Goal: Transaction & Acquisition: Purchase product/service

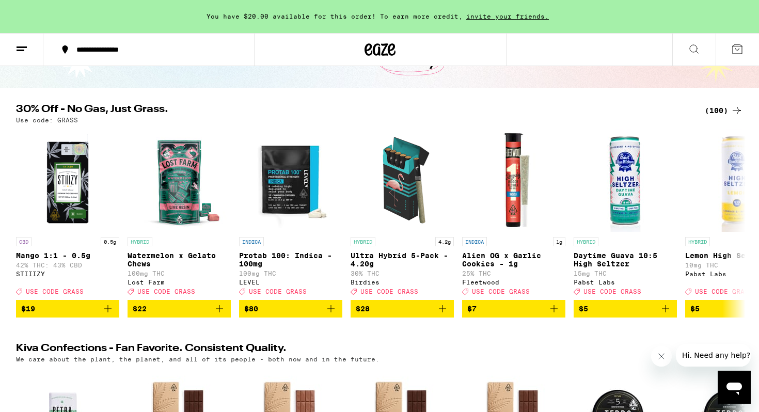
scroll to position [107, 0]
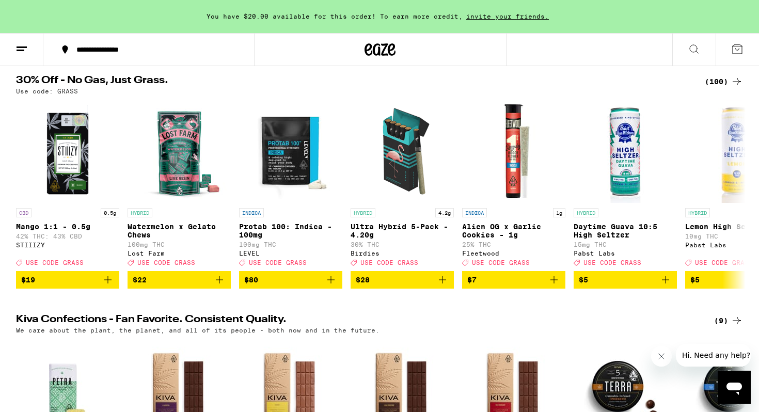
click at [736, 83] on icon at bounding box center [737, 81] width 12 height 12
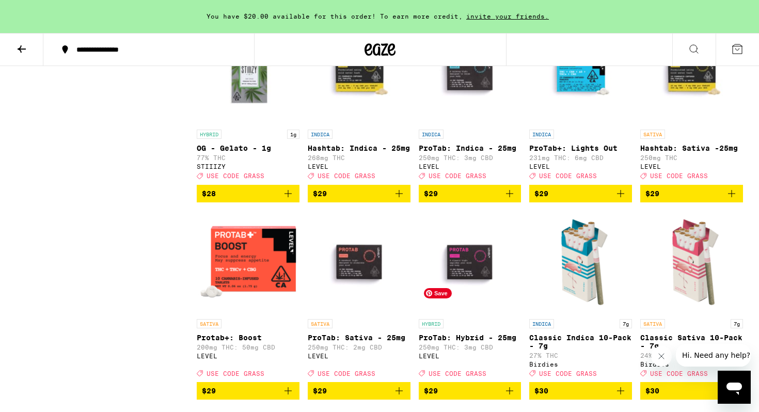
scroll to position [1937, 0]
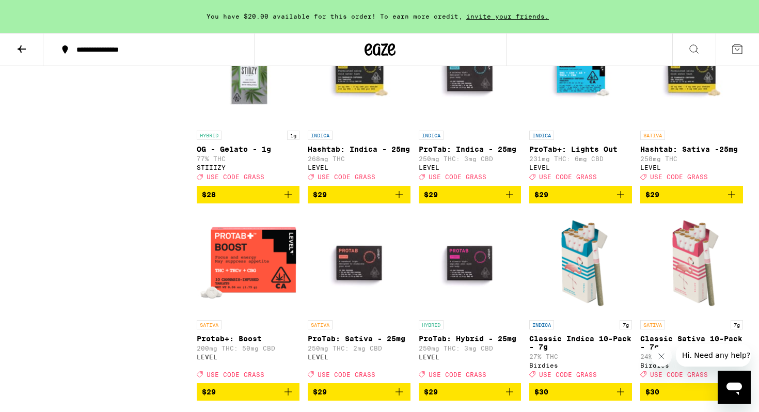
click at [284, 201] on icon "Add to bag" at bounding box center [288, 195] width 12 height 12
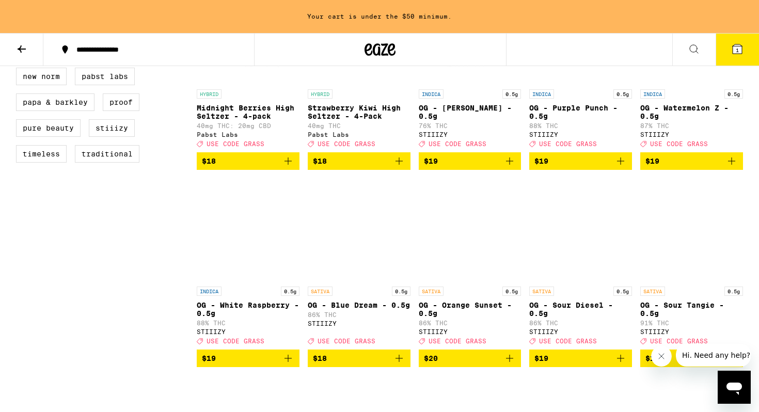
scroll to position [791, 0]
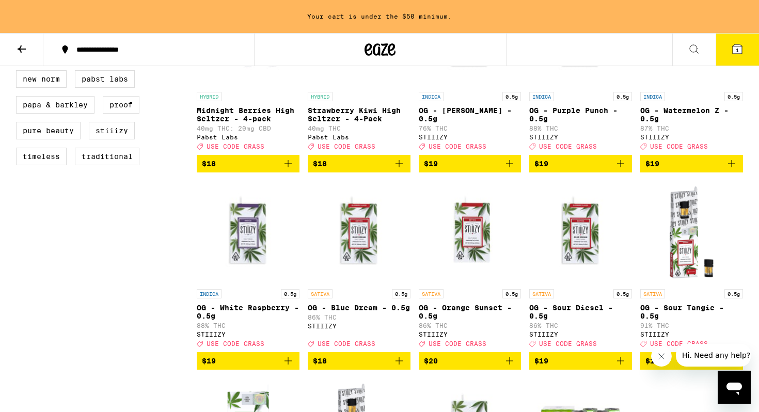
click at [291, 367] on icon "Add to bag" at bounding box center [288, 361] width 12 height 12
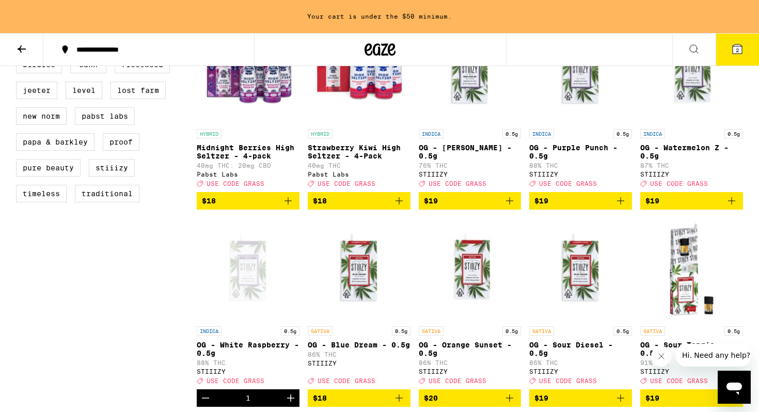
scroll to position [748, 0]
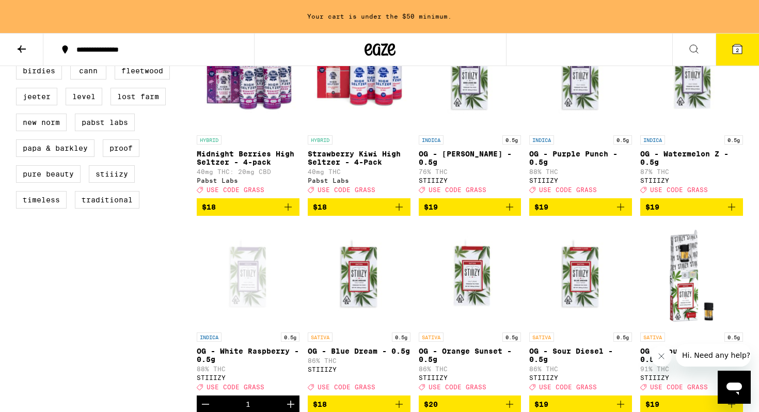
click at [734, 213] on icon "Add to bag" at bounding box center [732, 207] width 12 height 12
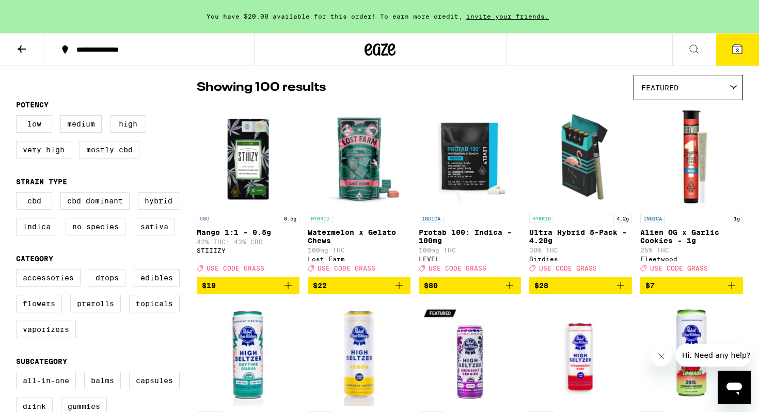
scroll to position [0, 0]
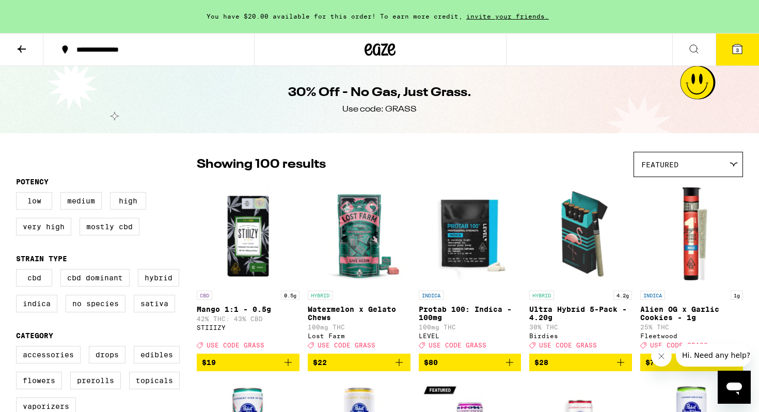
click at [740, 51] on icon at bounding box center [737, 48] width 9 height 9
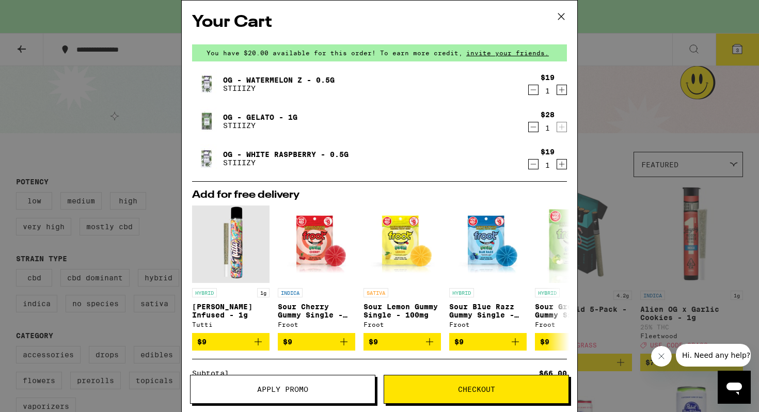
click at [280, 386] on span "Apply Promo" at bounding box center [282, 389] width 51 height 7
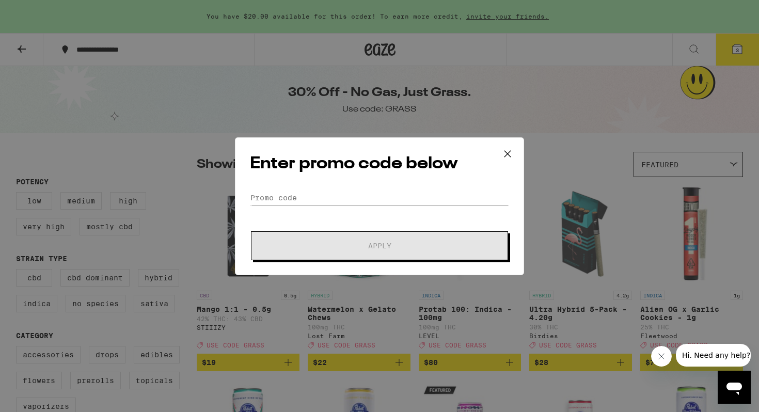
click at [334, 206] on form "Promo Code Apply" at bounding box center [379, 225] width 259 height 70
click at [295, 191] on input "Promo Code" at bounding box center [379, 197] width 259 height 15
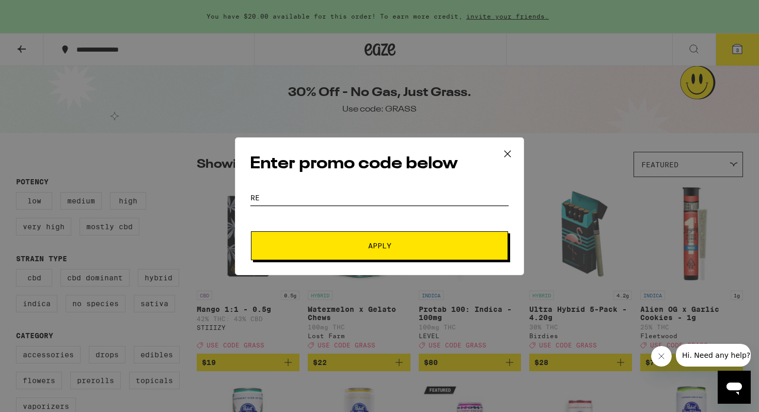
type input "r"
type input "grass"
click at [251, 231] on button "Apply" at bounding box center [379, 245] width 257 height 29
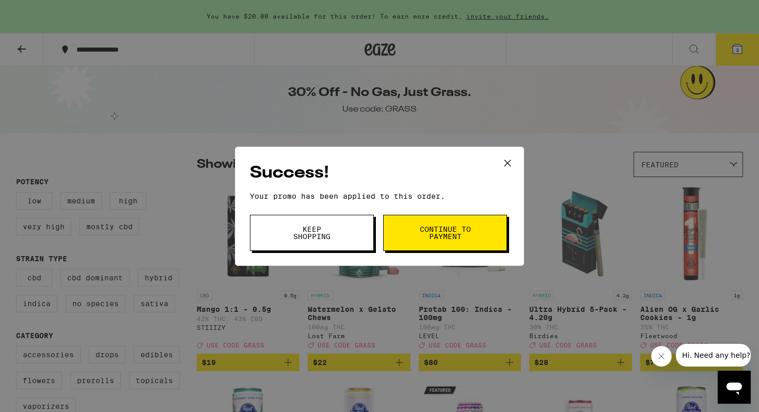
click at [441, 237] on span "Continue to payment" at bounding box center [445, 233] width 53 height 14
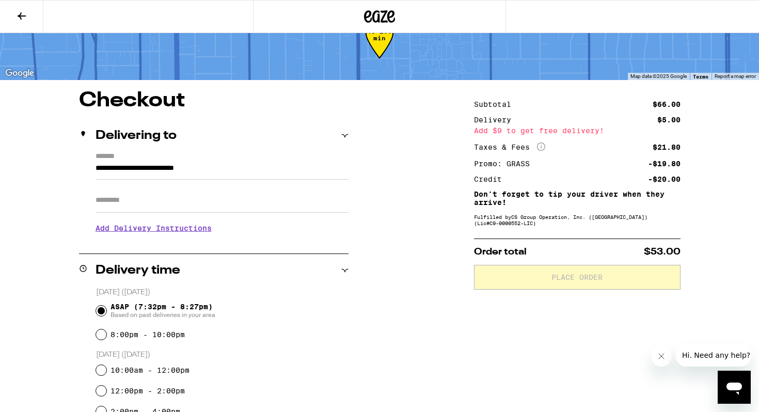
scroll to position [38, 0]
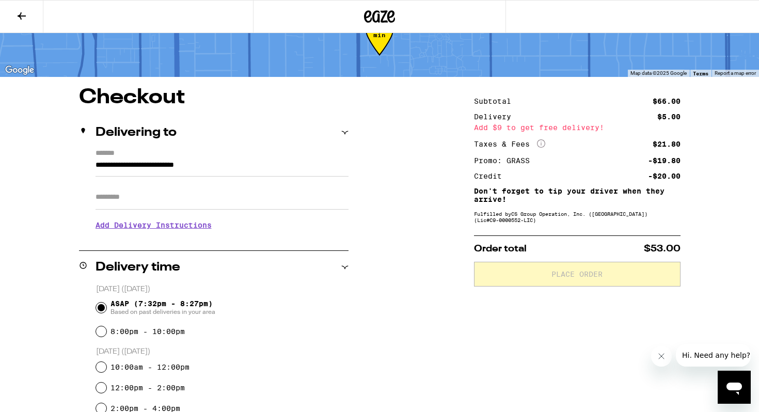
click at [190, 199] on input "Apt/Suite" at bounding box center [222, 197] width 253 height 25
type input "**"
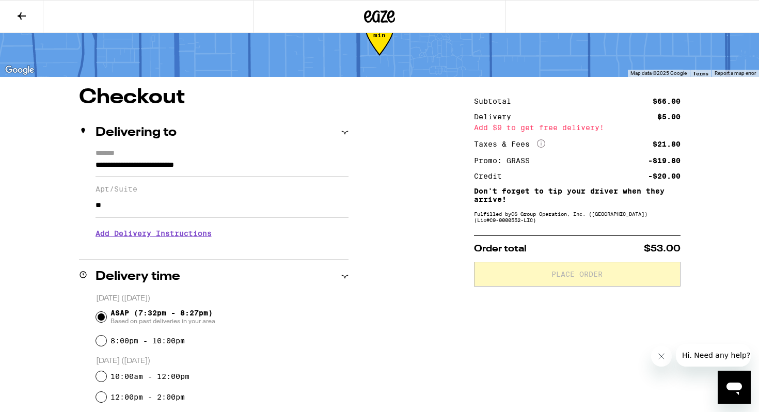
click at [152, 237] on h3 "Add Delivery Instructions" at bounding box center [222, 234] width 253 height 24
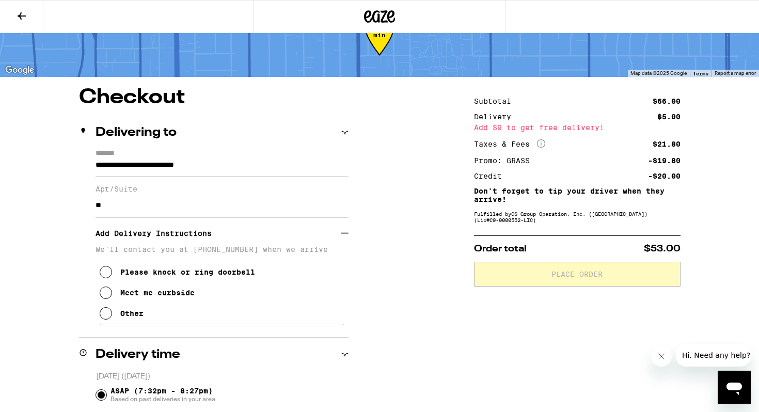
click at [105, 317] on icon at bounding box center [106, 313] width 12 height 12
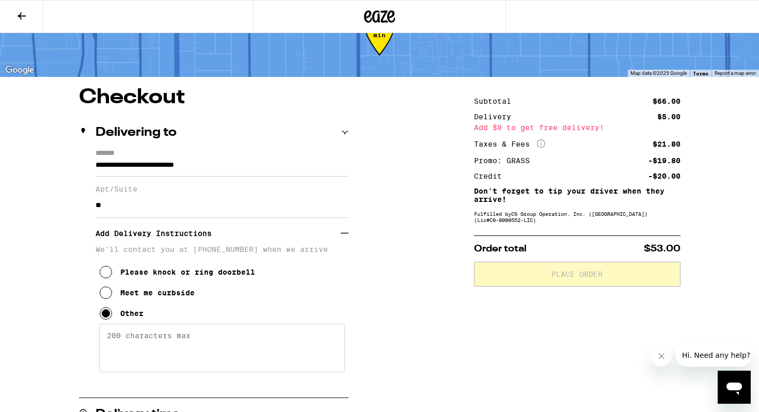
click at [123, 342] on textarea "Enter any other delivery instructions you want driver to know" at bounding box center [222, 348] width 246 height 49
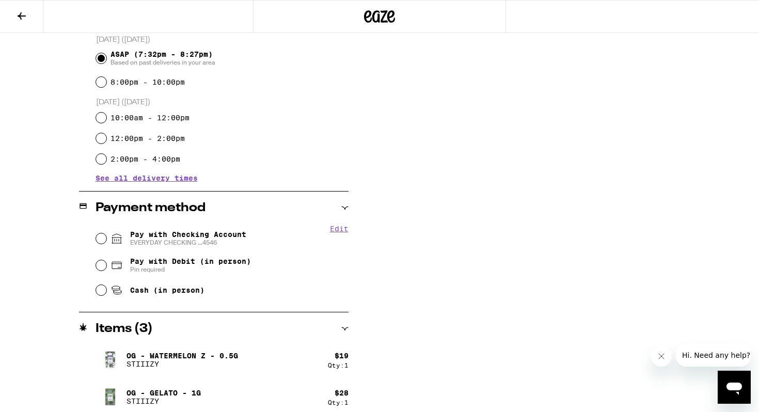
scroll to position [444, 0]
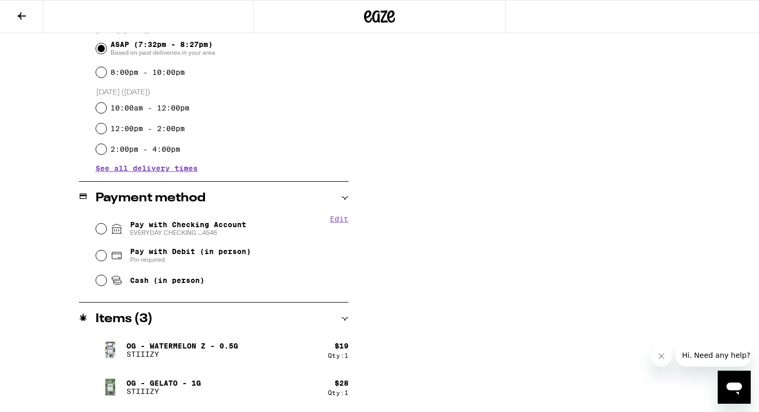
type textarea "Drive down alley to right of builing, park alongside the wall. Walk through 1st…"
click at [99, 226] on input "Pay with Checking Account EVERYDAY CHECKING ...4546" at bounding box center [101, 229] width 10 height 10
radio input "true"
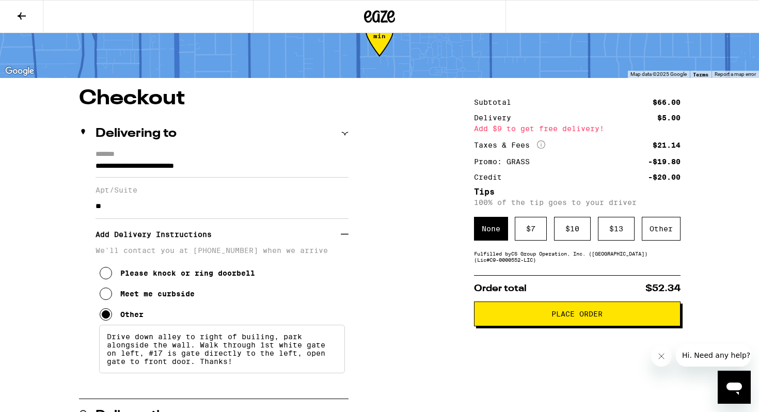
scroll to position [0, 0]
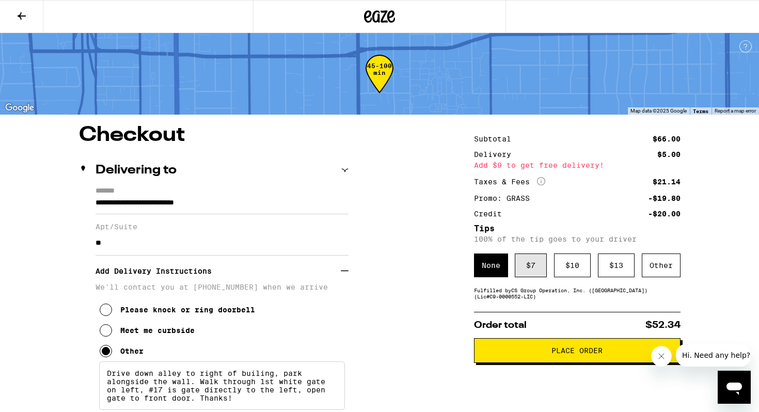
click at [523, 272] on div "$ 7" at bounding box center [531, 266] width 32 height 24
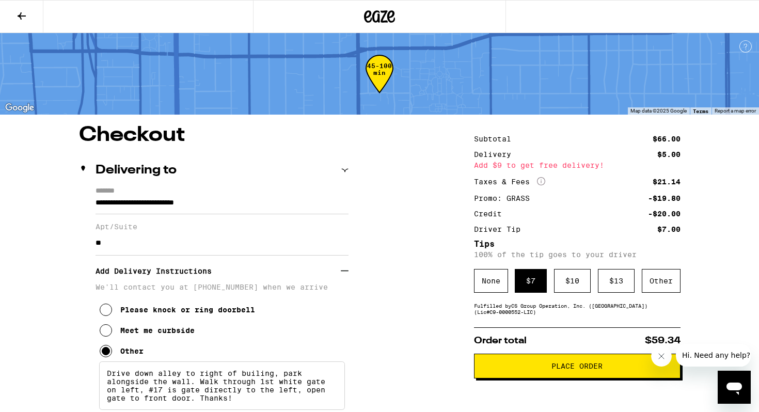
click at [526, 368] on span "Place Order" at bounding box center [577, 366] width 189 height 7
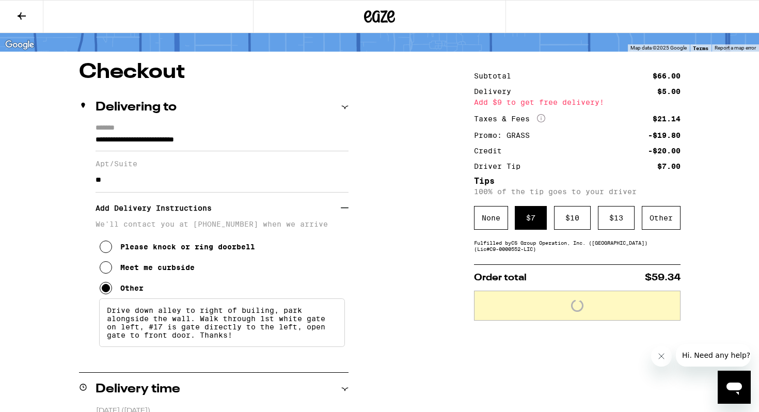
scroll to position [71, 0]
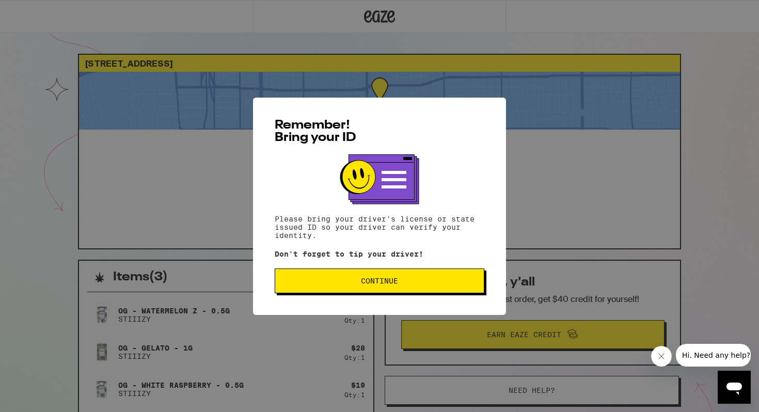
click at [391, 270] on div "Remember! Bring your ID Please bring your driver's license or state issued ID s…" at bounding box center [379, 206] width 253 height 217
click at [391, 279] on span "Continue" at bounding box center [379, 280] width 37 height 7
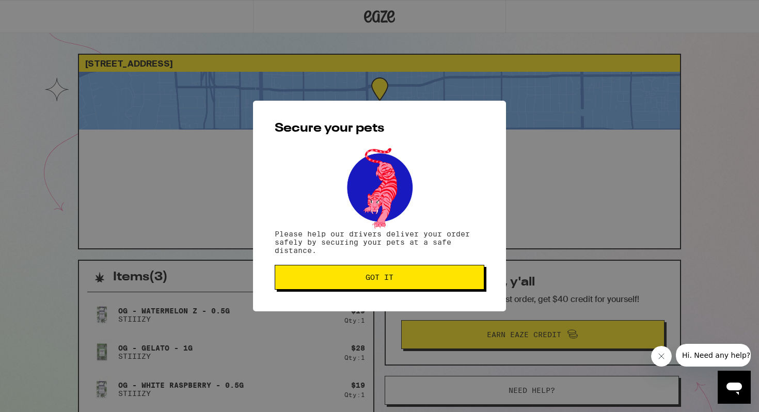
click at [391, 279] on span "Got it" at bounding box center [380, 277] width 28 height 7
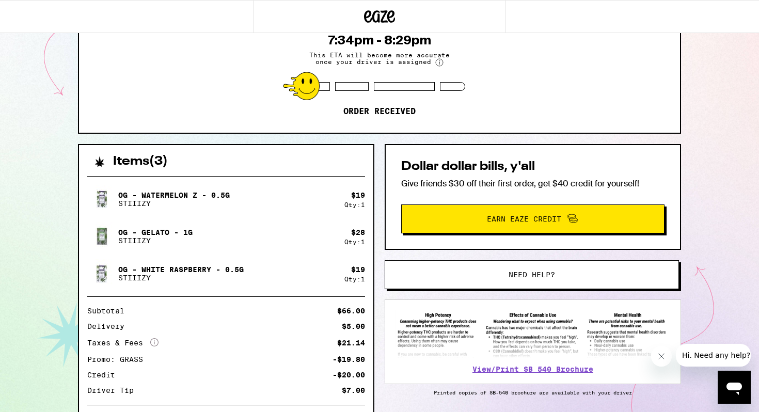
scroll to position [118, 0]
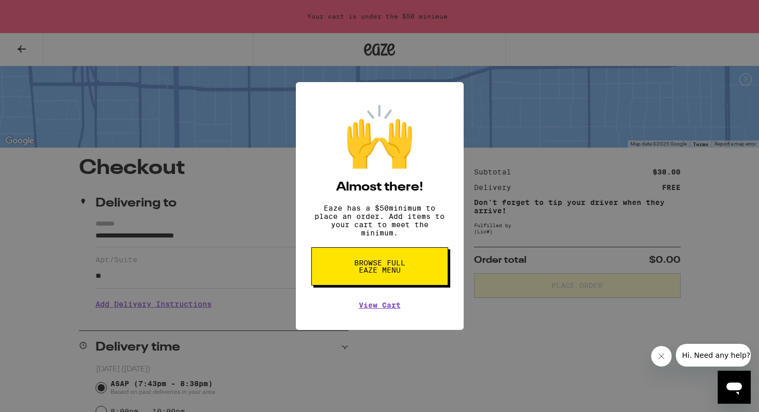
click at [414, 265] on button "Browse full Eaze Menu" at bounding box center [379, 266] width 137 height 38
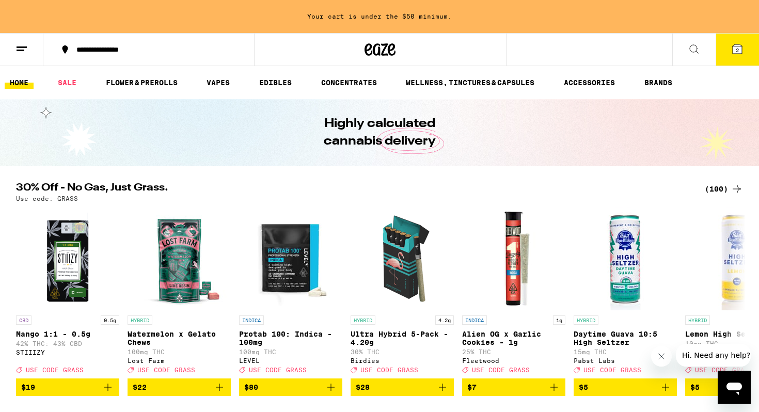
click at [739, 54] on icon at bounding box center [737, 49] width 12 height 12
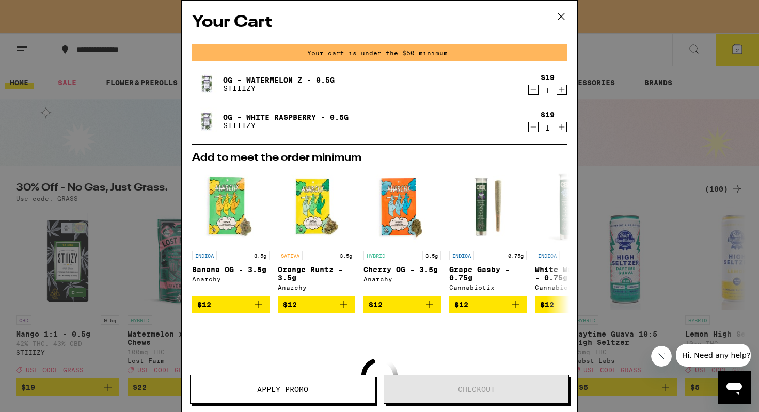
click at [560, 15] on icon at bounding box center [561, 16] width 6 height 6
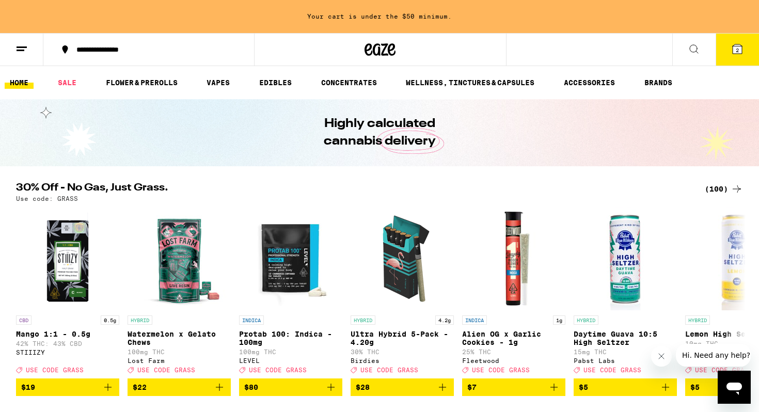
click at [731, 183] on icon at bounding box center [737, 189] width 12 height 12
click at [737, 190] on icon at bounding box center [737, 189] width 12 height 12
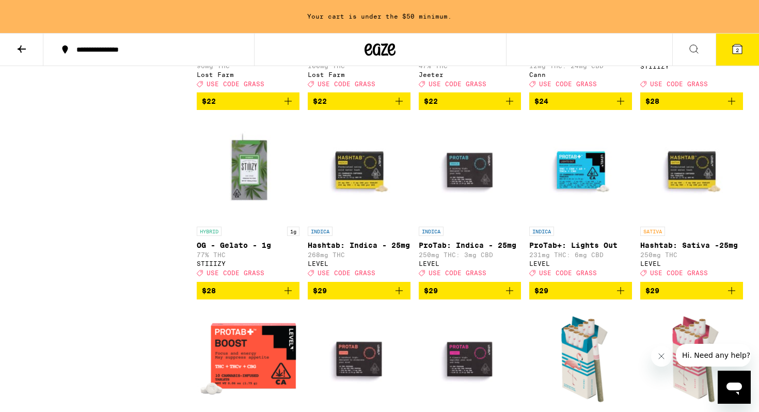
scroll to position [1860, 0]
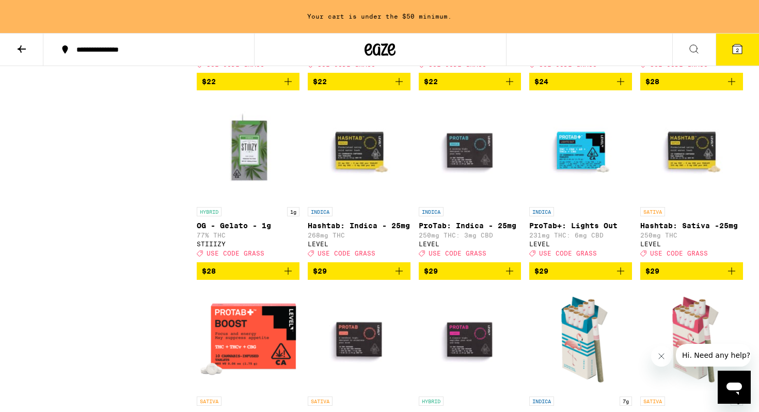
click at [254, 277] on span "$28" at bounding box center [248, 271] width 92 height 12
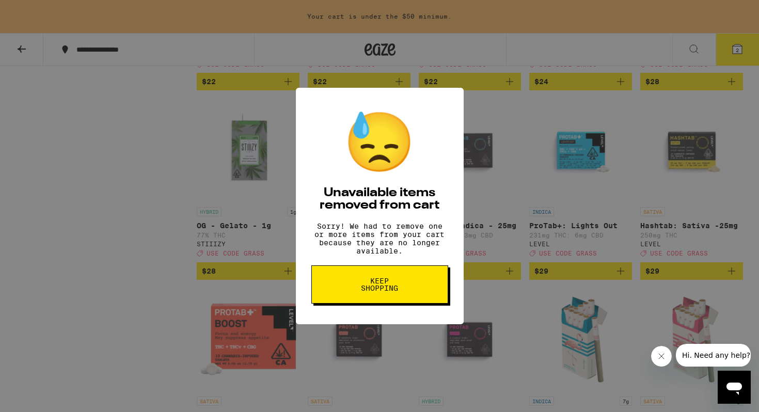
click at [425, 286] on button "Keep Shopping" at bounding box center [379, 284] width 137 height 38
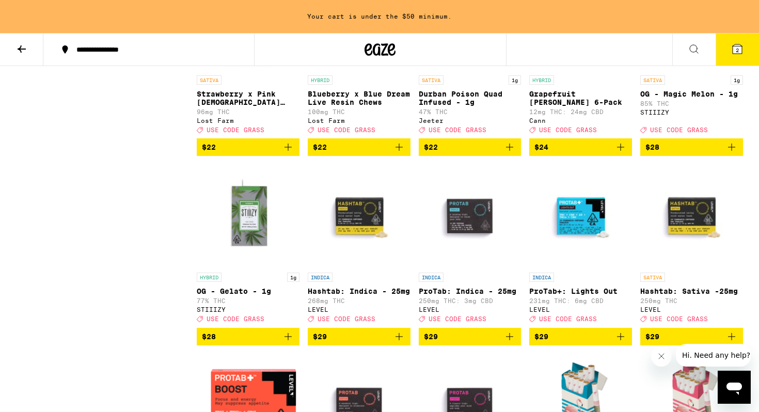
scroll to position [1789, 0]
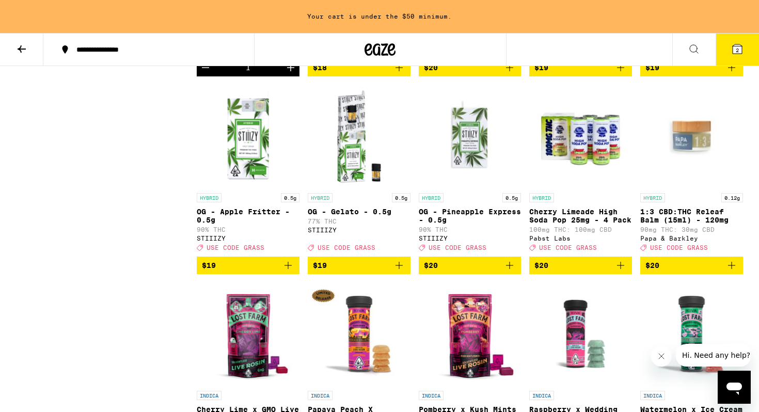
scroll to position [1086, 0]
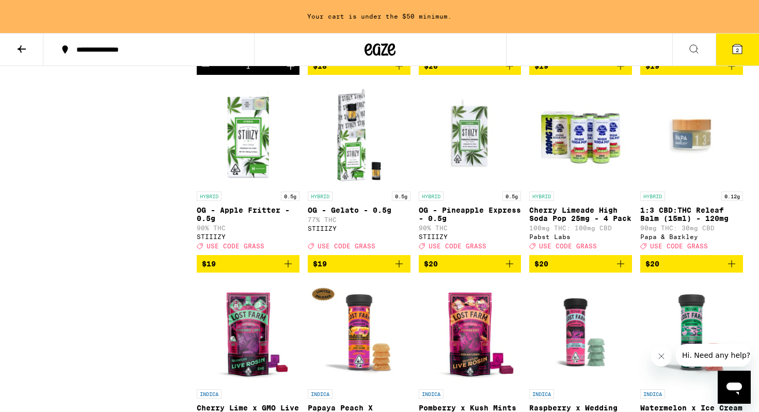
click at [286, 270] on icon "Add to bag" at bounding box center [288, 264] width 12 height 12
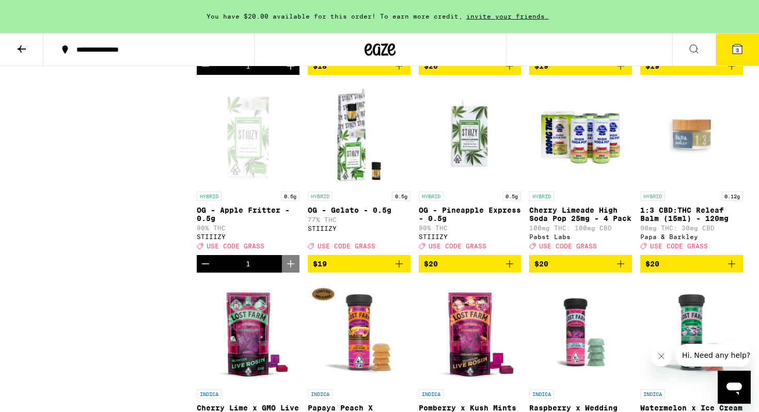
click at [513, 270] on icon "Add to bag" at bounding box center [510, 264] width 12 height 12
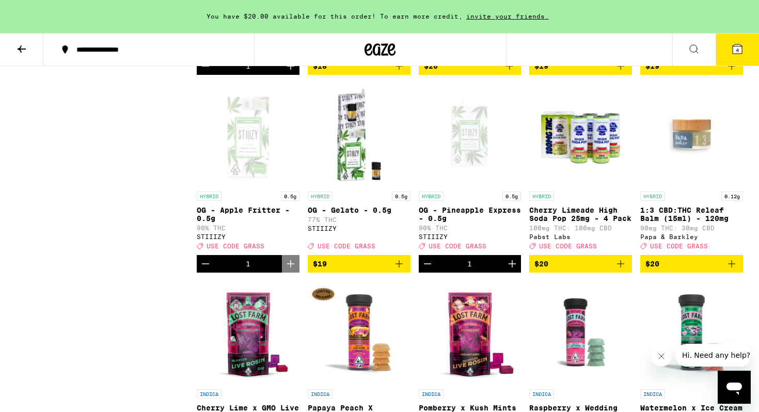
click at [747, 44] on button "4" at bounding box center [737, 50] width 43 height 32
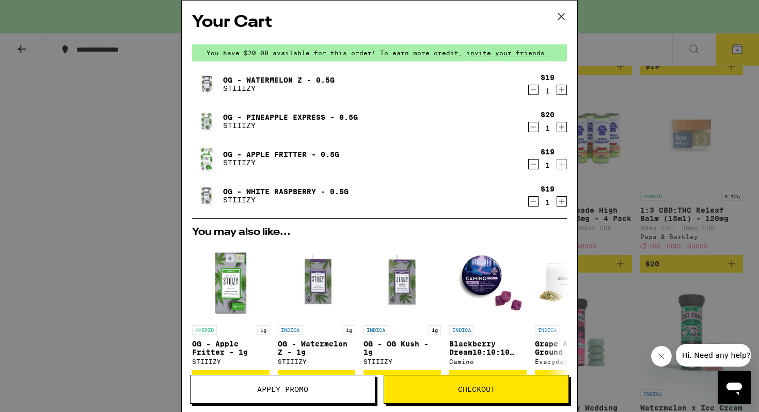
click at [466, 388] on span "Checkout" at bounding box center [476, 389] width 37 height 7
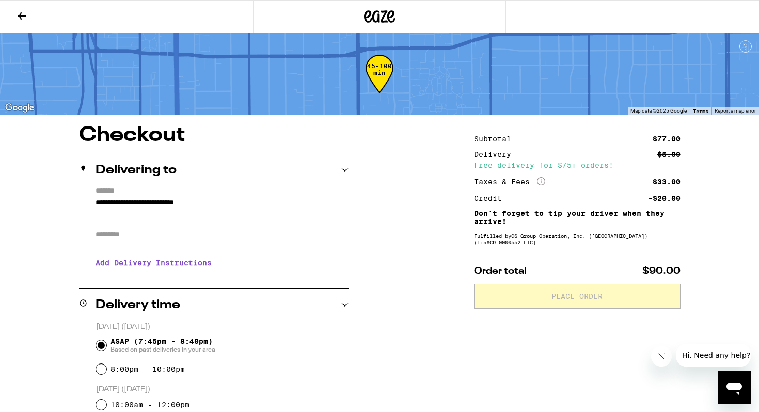
click at [203, 240] on input "Apt/Suite" at bounding box center [222, 235] width 253 height 25
type input "**"
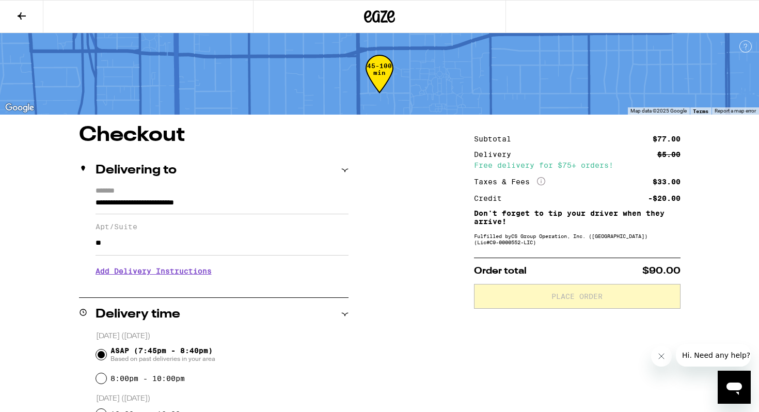
click at [152, 279] on h3 "Add Delivery Instructions" at bounding box center [222, 271] width 253 height 24
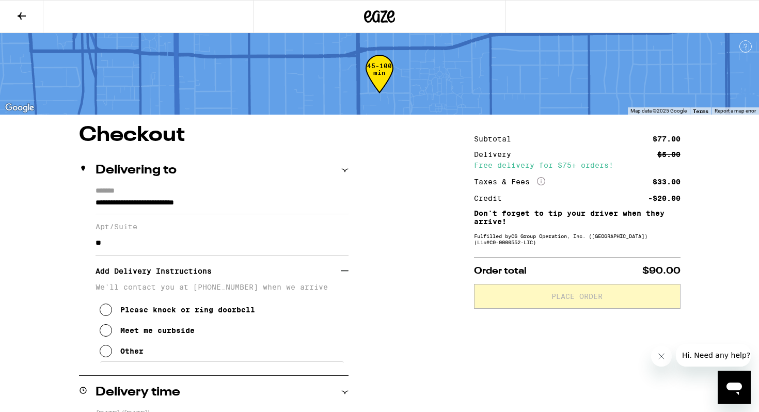
click at [105, 355] on icon at bounding box center [106, 351] width 12 height 12
click at [153, 383] on textarea "Enter any other delivery instructions you want driver to know" at bounding box center [222, 386] width 246 height 49
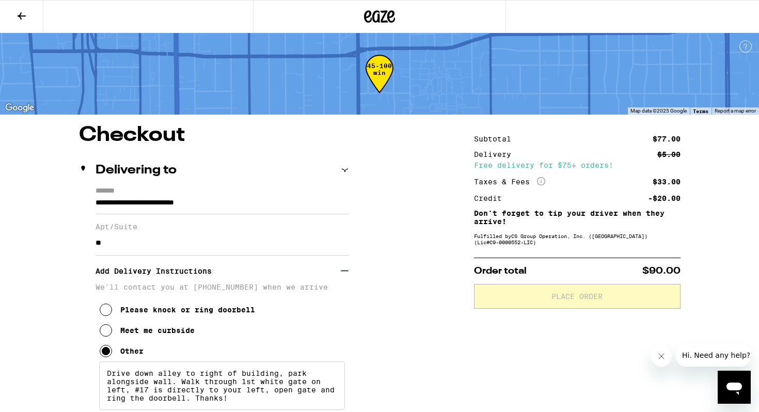
type textarea "Drive down alley to right of building, park alongside wall. Walk through 1st wh…"
click at [507, 269] on div "Order total $90.00 Place Order" at bounding box center [577, 283] width 207 height 51
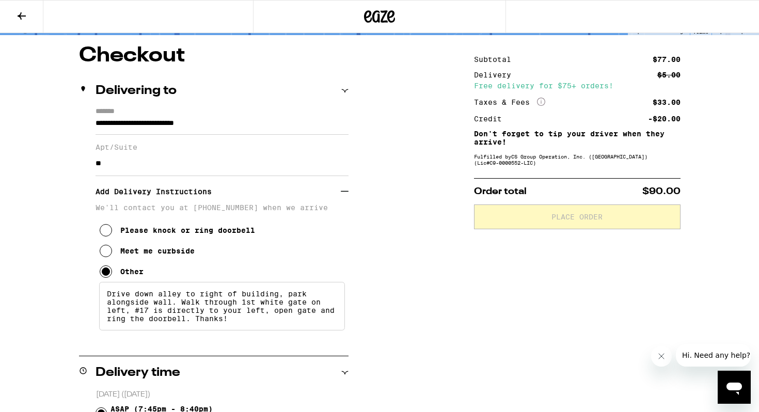
scroll to position [106, 0]
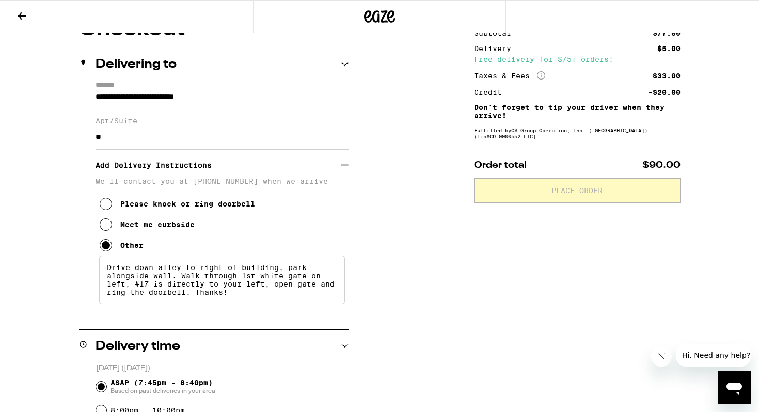
drag, startPoint x: 241, startPoint y: 304, endPoint x: 86, endPoint y: 249, distance: 164.0
click at [86, 249] on div "**********" at bounding box center [214, 199] width 270 height 236
click at [20, 10] on icon at bounding box center [21, 16] width 12 height 12
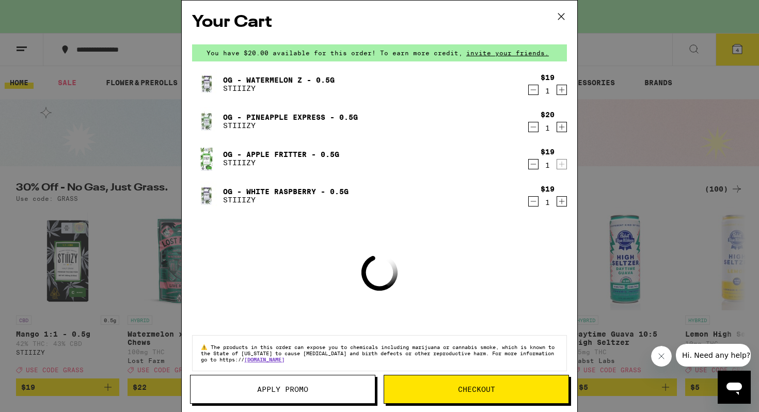
click at [299, 381] on button "Apply Promo" at bounding box center [282, 389] width 185 height 29
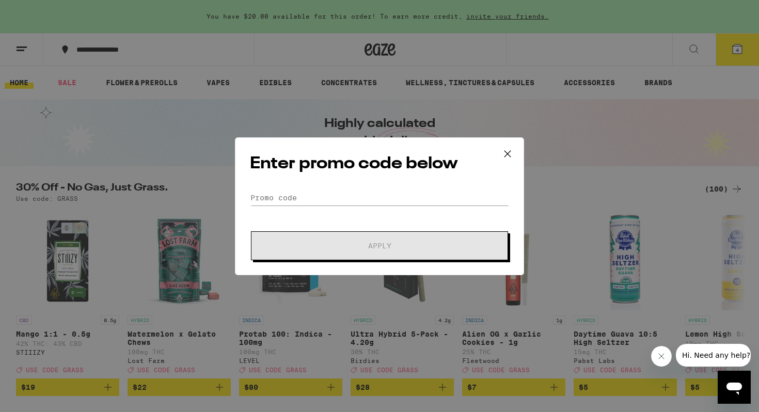
click at [299, 387] on div "Enter promo code below Promo Code Apply" at bounding box center [379, 206] width 759 height 412
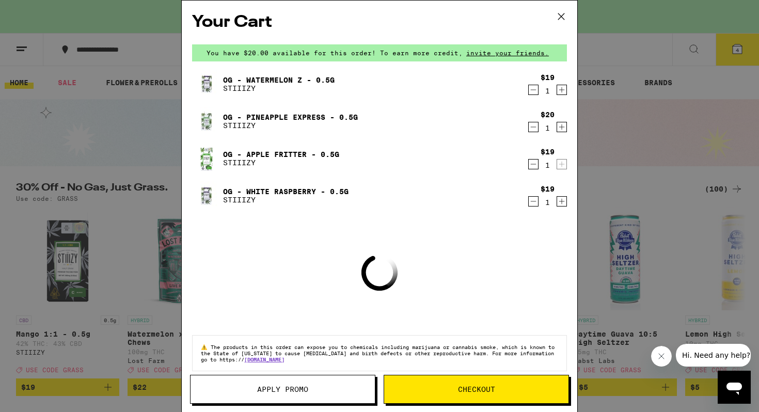
click at [298, 387] on span "Apply Promo" at bounding box center [282, 389] width 51 height 7
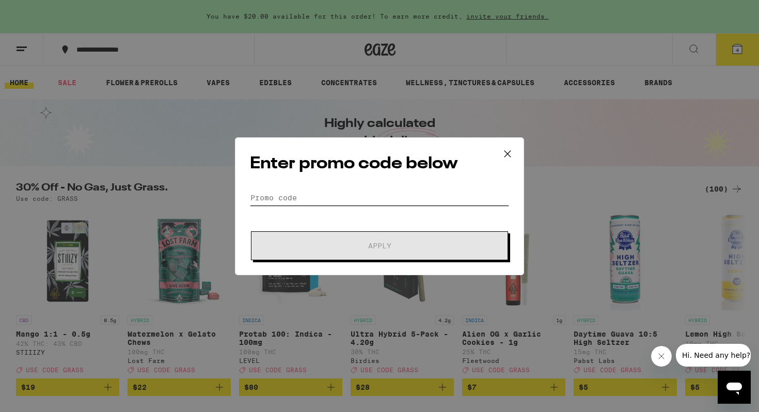
click at [296, 195] on input "Promo Code" at bounding box center [379, 197] width 259 height 15
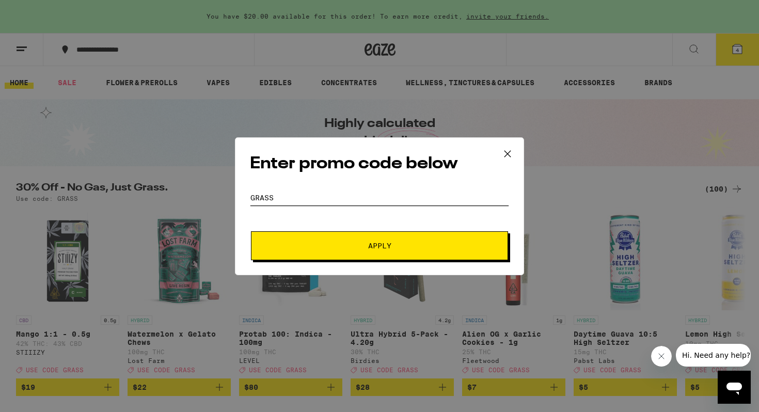
type input "grass"
click at [346, 248] on span "Apply" at bounding box center [380, 245] width 186 height 7
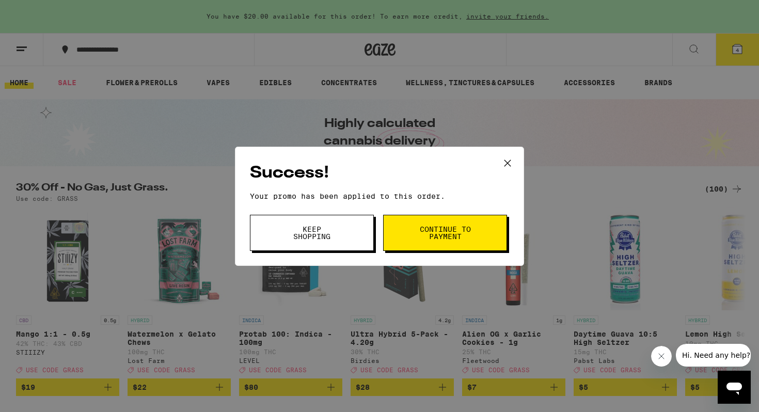
click at [463, 220] on button "Continue to payment" at bounding box center [445, 233] width 124 height 36
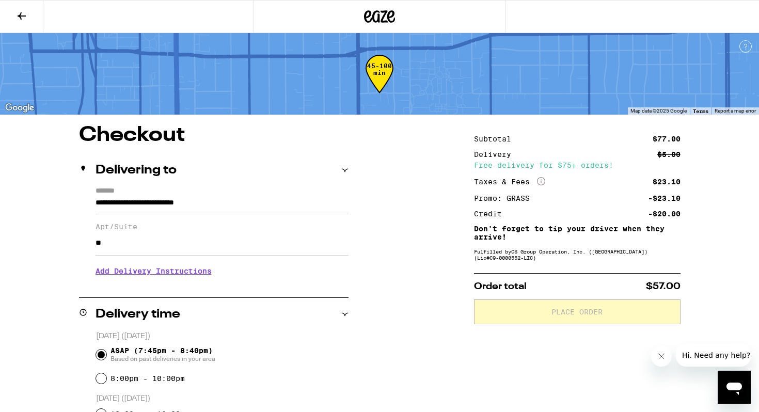
click at [190, 270] on h3 "Add Delivery Instructions" at bounding box center [222, 271] width 253 height 24
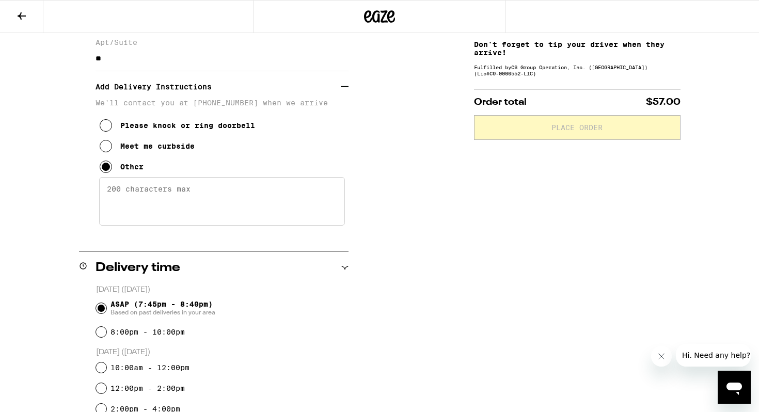
scroll to position [197, 0]
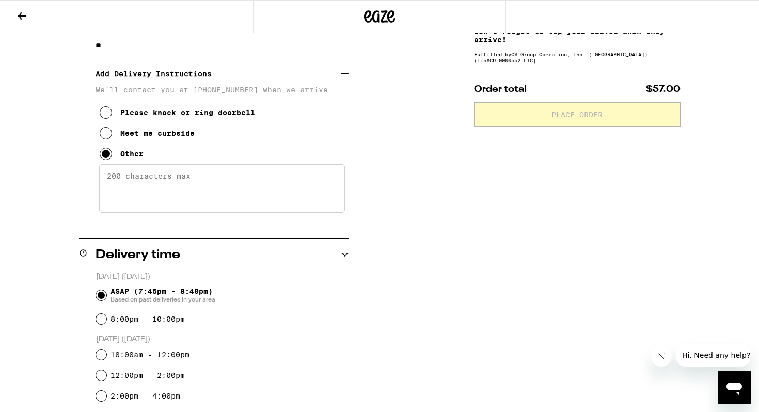
click at [159, 185] on textarea "Enter any other delivery instructions you want driver to know" at bounding box center [222, 188] width 246 height 49
paste textarea "Drive down alley to right of building, park alongside wall. Walk through 1st wh…"
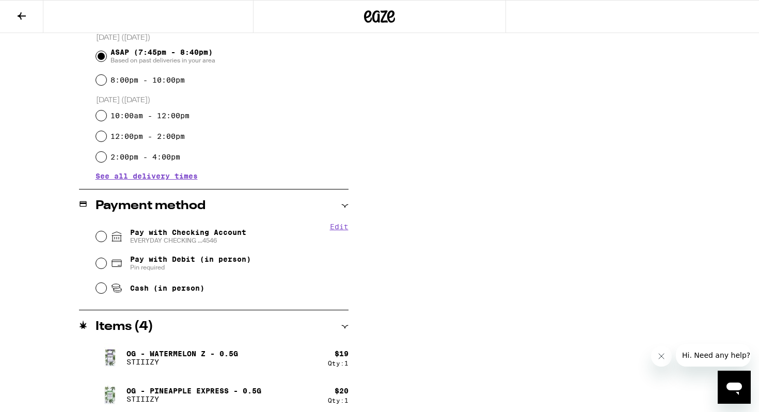
scroll to position [441, 0]
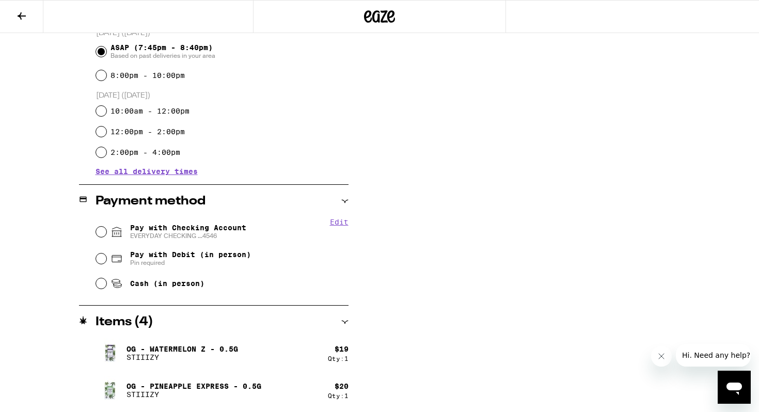
type textarea "Drive down alley to right of building, park alongside wall. Walk through 1st wh…"
click at [97, 229] on input "Pay with Checking Account EVERYDAY CHECKING ...4546" at bounding box center [101, 232] width 10 height 10
radio input "true"
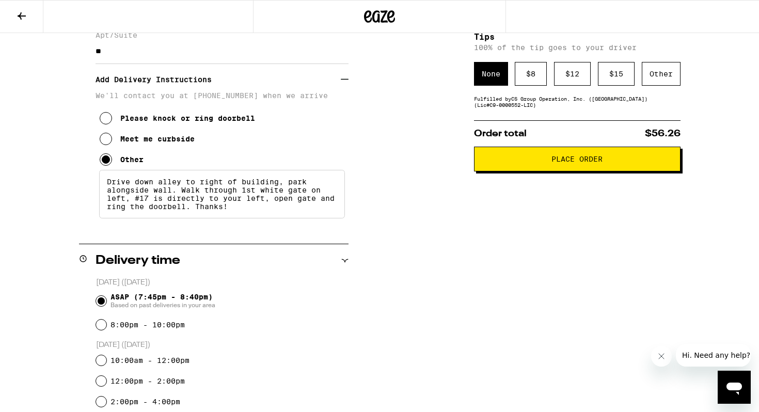
scroll to position [178, 0]
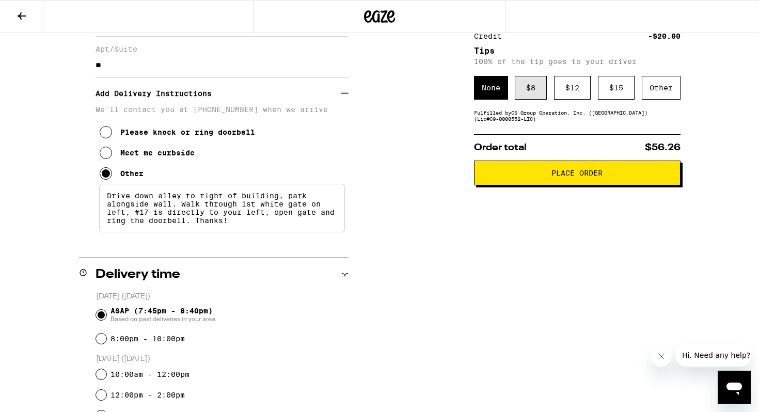
click at [529, 82] on div "$ 8" at bounding box center [531, 88] width 32 height 24
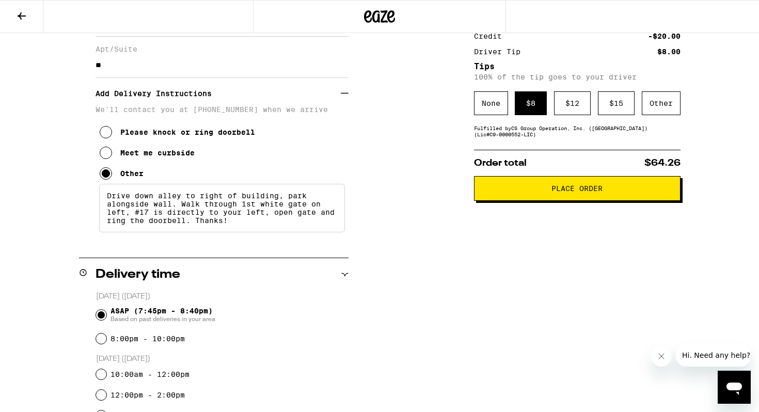
click at [536, 192] on span "Place Order" at bounding box center [577, 188] width 189 height 7
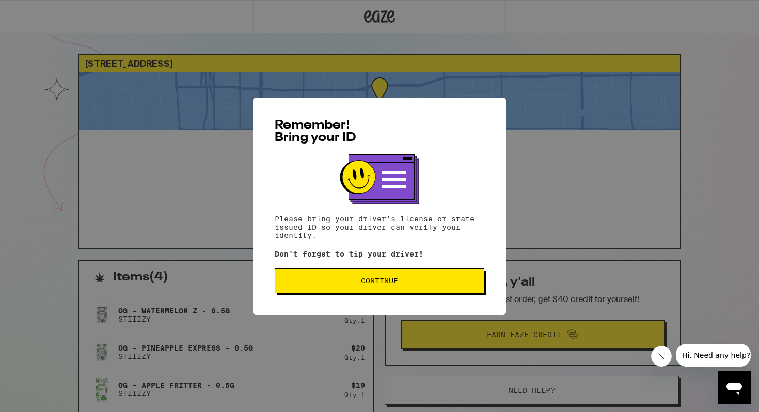
click at [424, 288] on button "Continue" at bounding box center [380, 281] width 210 height 25
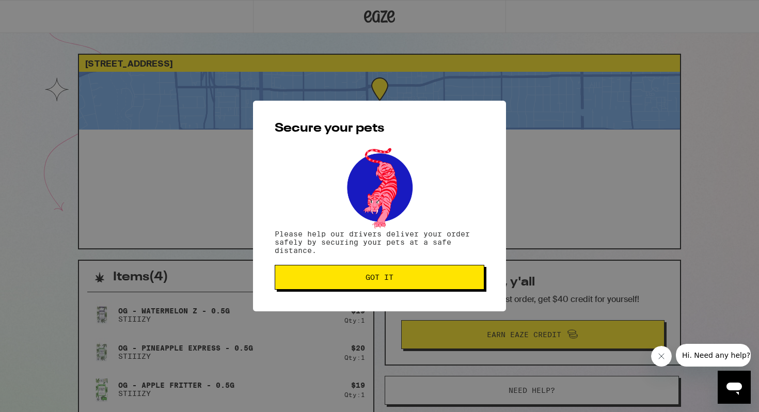
click at [361, 284] on button "Got it" at bounding box center [380, 277] width 210 height 25
